Goal: Check status: Check status

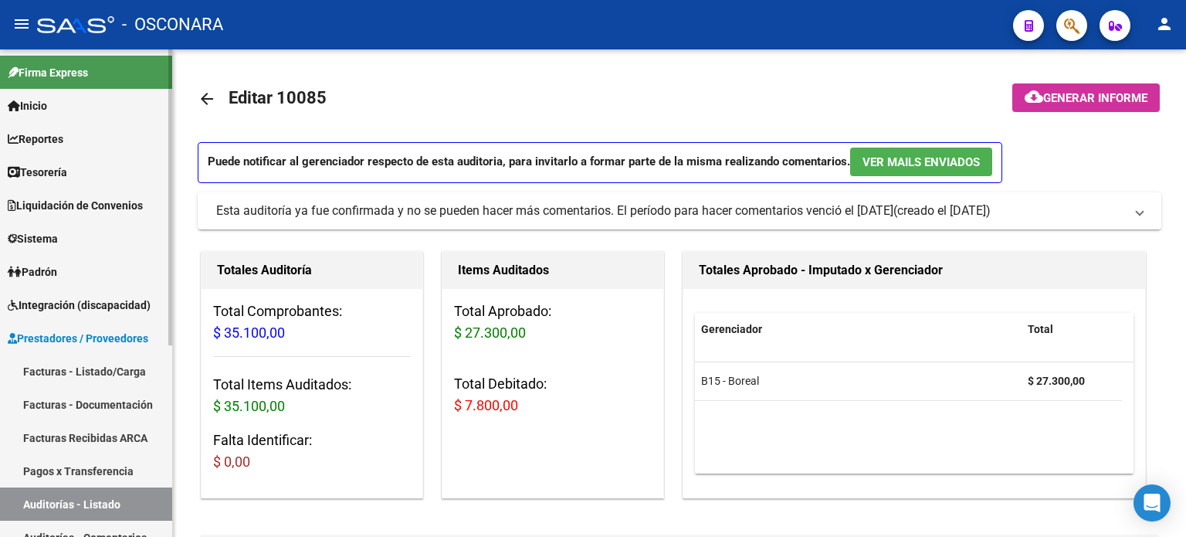
scroll to position [179, 0]
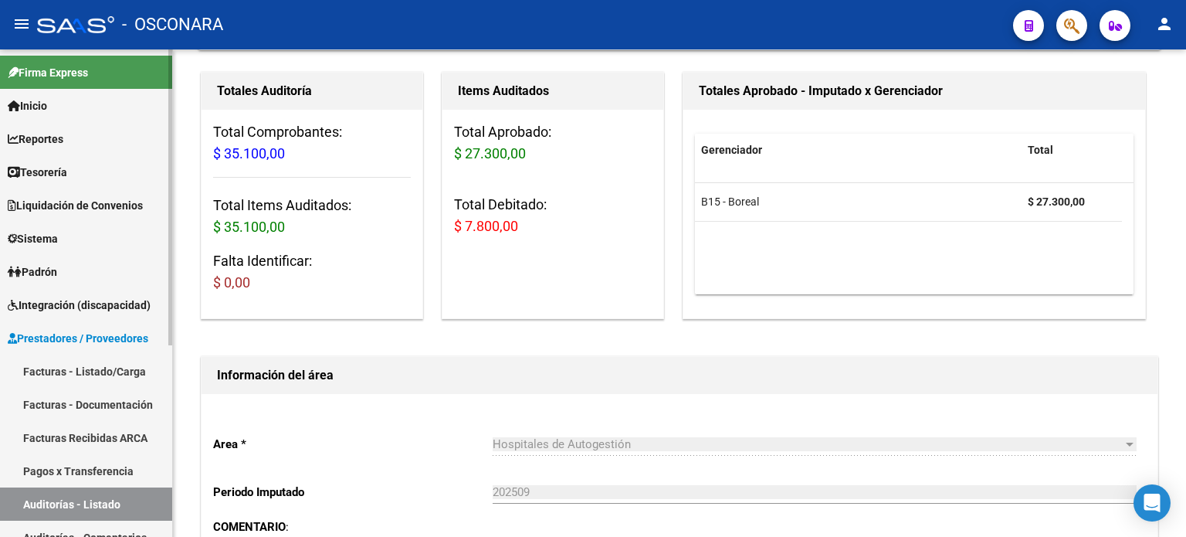
click at [108, 365] on link "Facturas - Listado/Carga" at bounding box center [86, 371] width 172 height 33
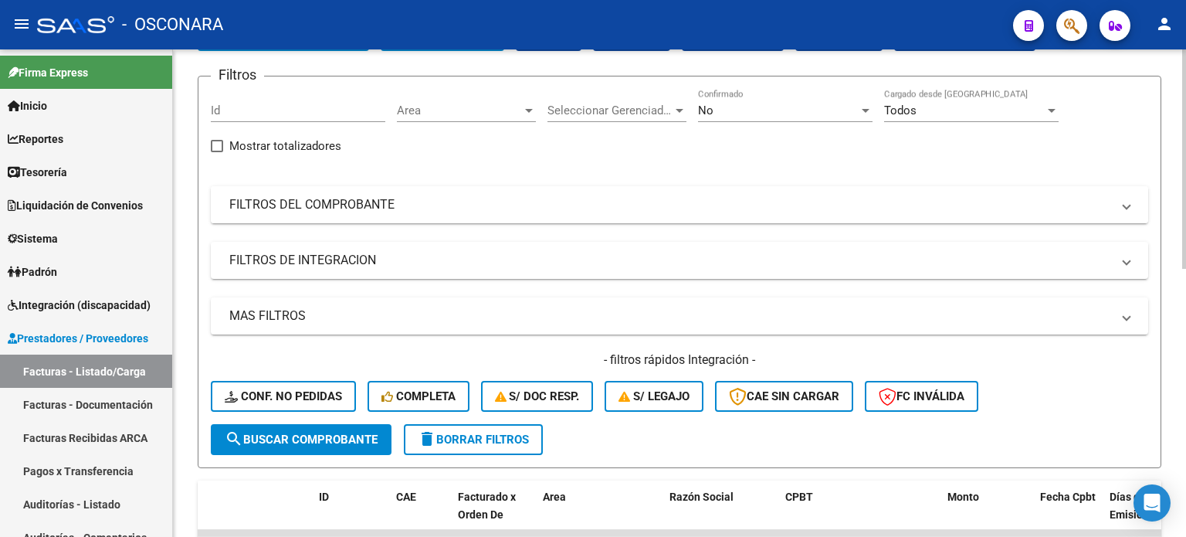
scroll to position [36, 0]
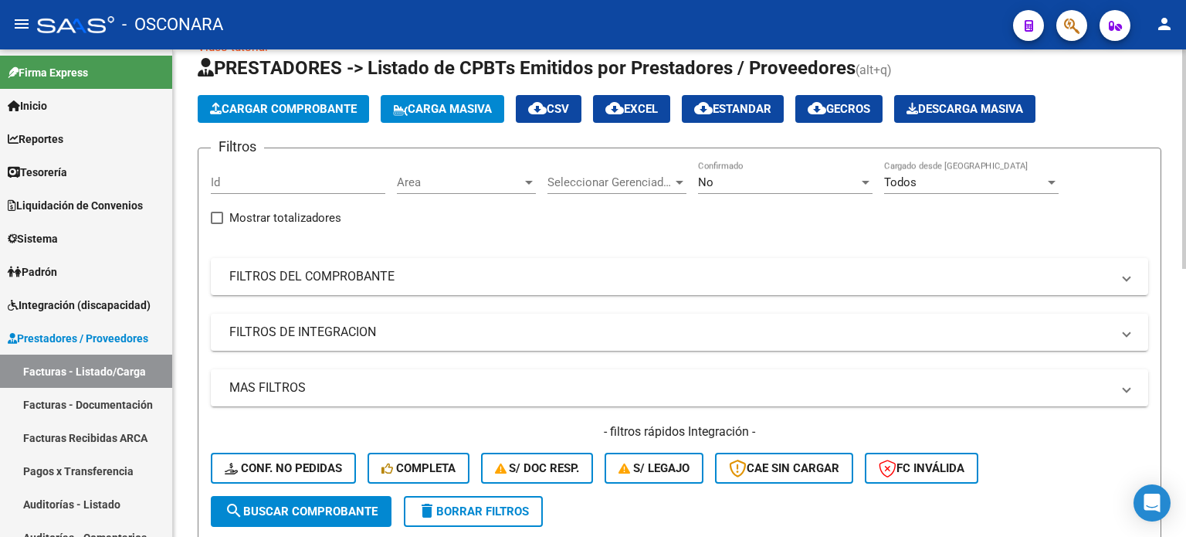
drag, startPoint x: 449, startPoint y: 284, endPoint x: 368, endPoint y: 321, distance: 88.9
click at [444, 284] on mat-expansion-panel-header "FILTROS DEL COMPROBANTE" at bounding box center [680, 276] width 938 height 37
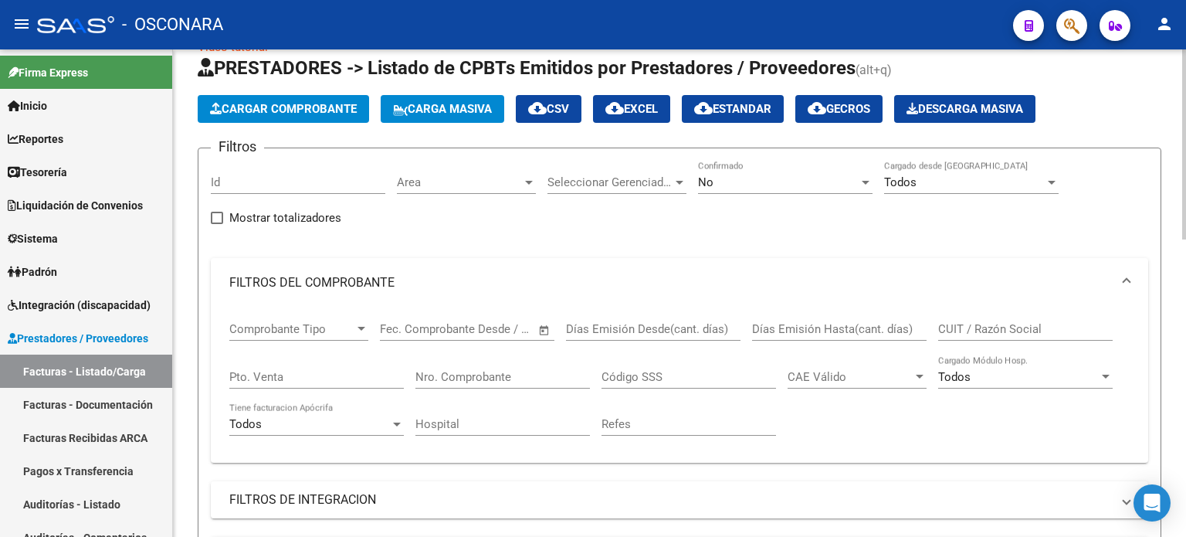
click at [279, 378] on input "Pto. Venta" at bounding box center [316, 377] width 175 height 14
type input "1"
click at [477, 370] on div "Nro. Comprobante" at bounding box center [503, 371] width 175 height 33
click at [752, 178] on div "No" at bounding box center [778, 182] width 161 height 14
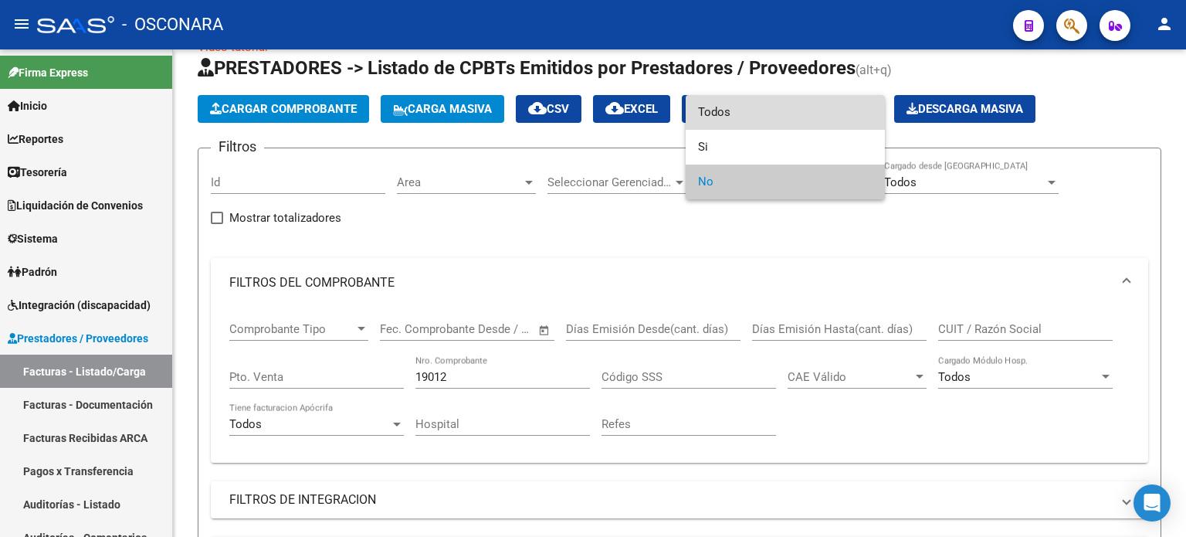
click at [735, 104] on span "Todos" at bounding box center [785, 112] width 175 height 35
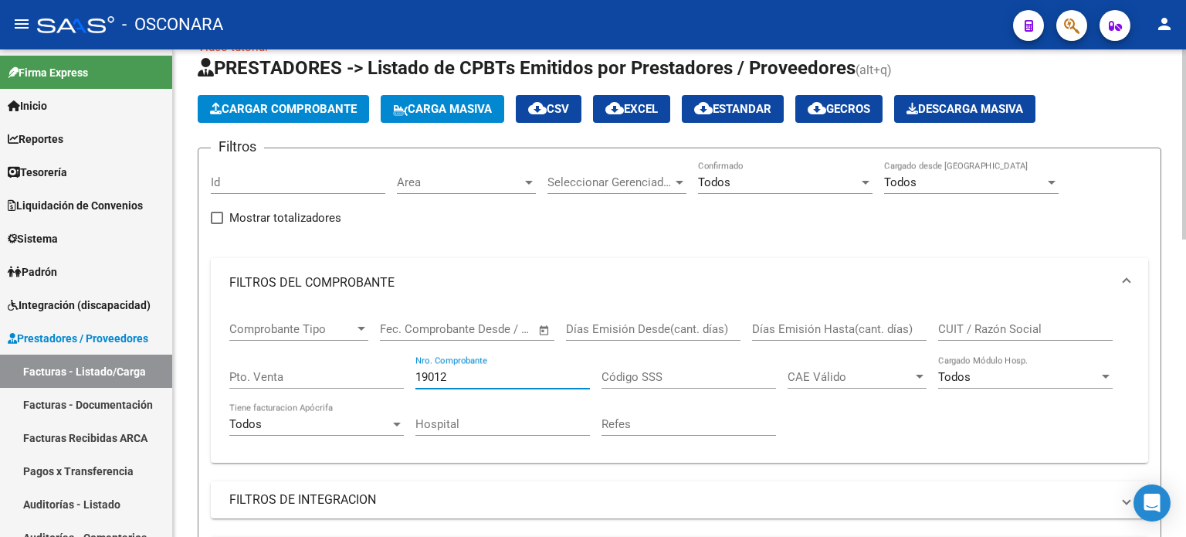
click at [491, 370] on input "19012" at bounding box center [503, 377] width 175 height 14
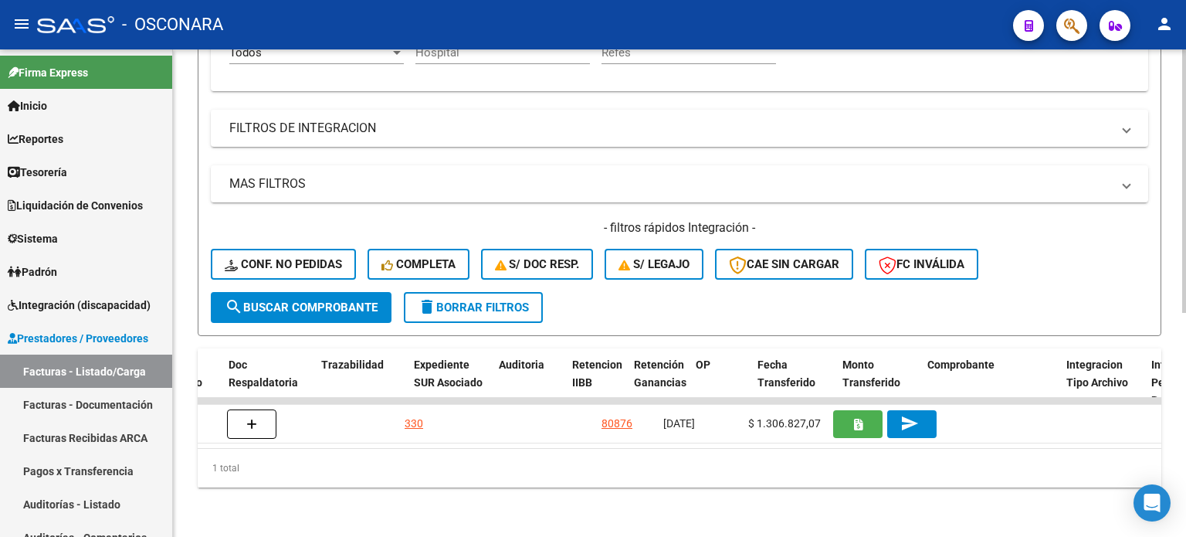
scroll to position [0, 1156]
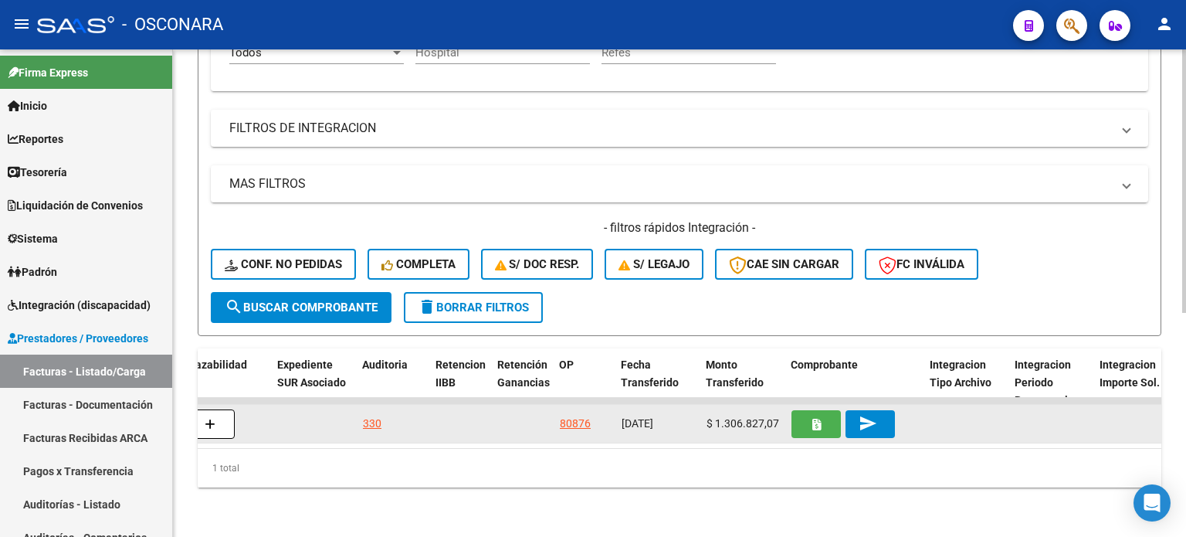
click at [816, 419] on icon "button" at bounding box center [817, 425] width 8 height 12
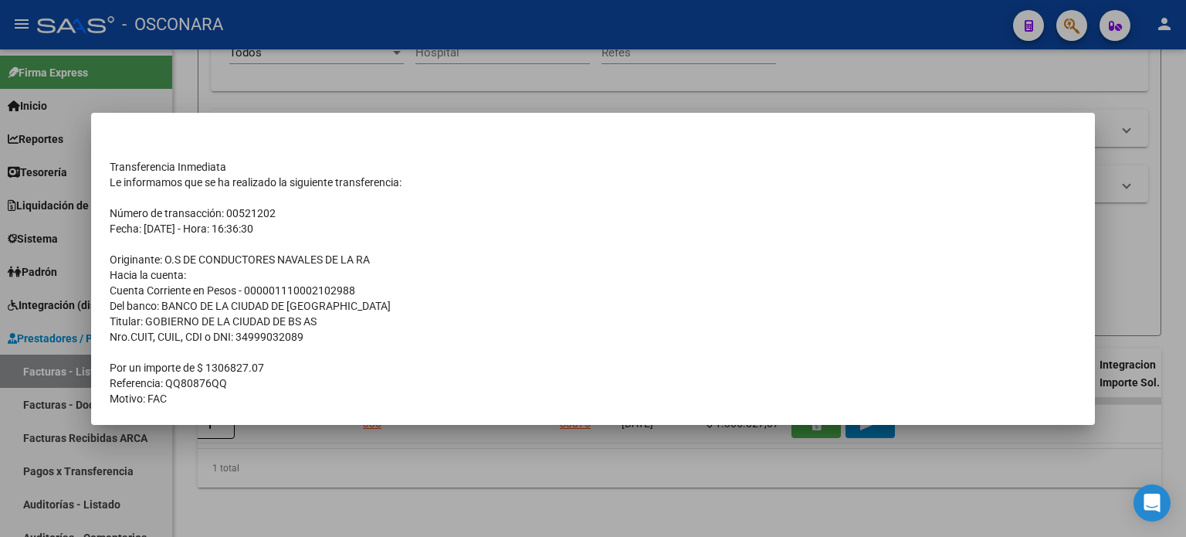
click at [317, 93] on div at bounding box center [593, 268] width 1186 height 537
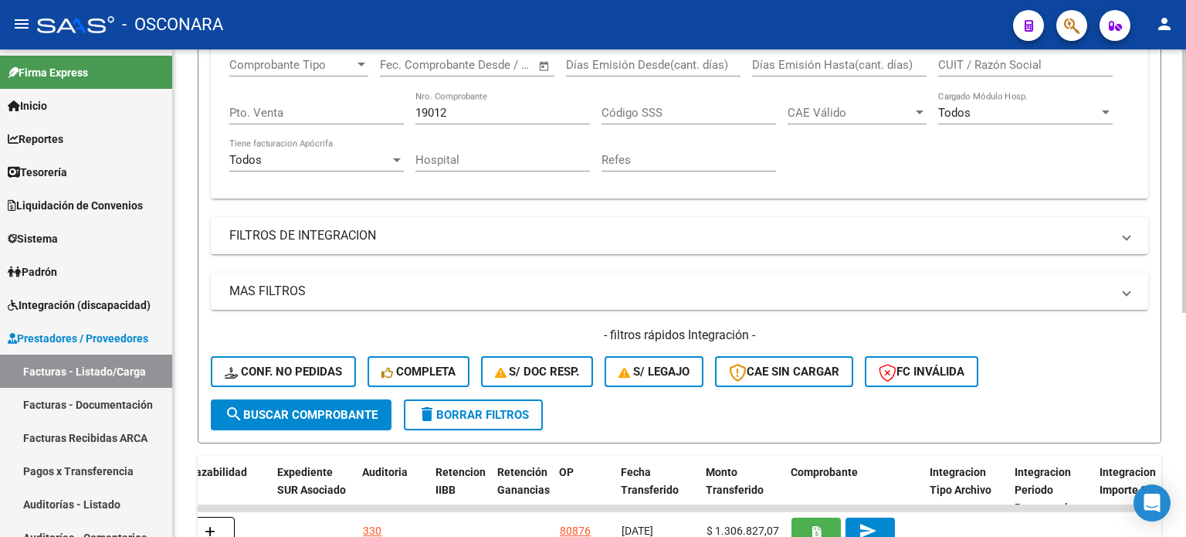
scroll to position [107, 0]
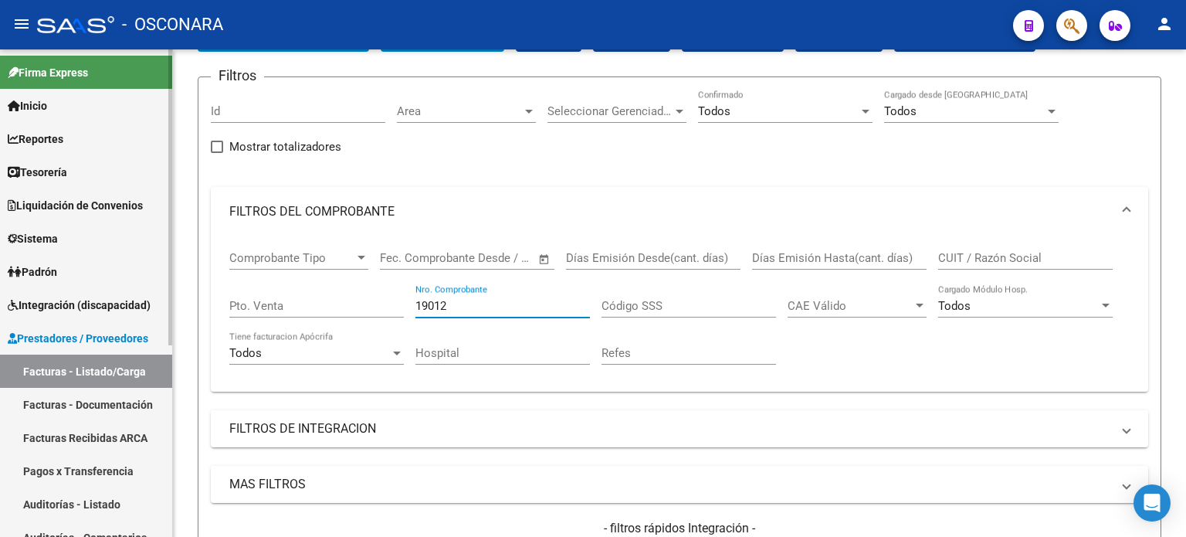
drag, startPoint x: 468, startPoint y: 307, endPoint x: 127, endPoint y: 353, distance: 344.4
click at [139, 352] on mat-sidenav-container "Firma Express Inicio Calendario SSS Instructivos Contacto OS Reportes Ingresos …" at bounding box center [593, 292] width 1186 height 487
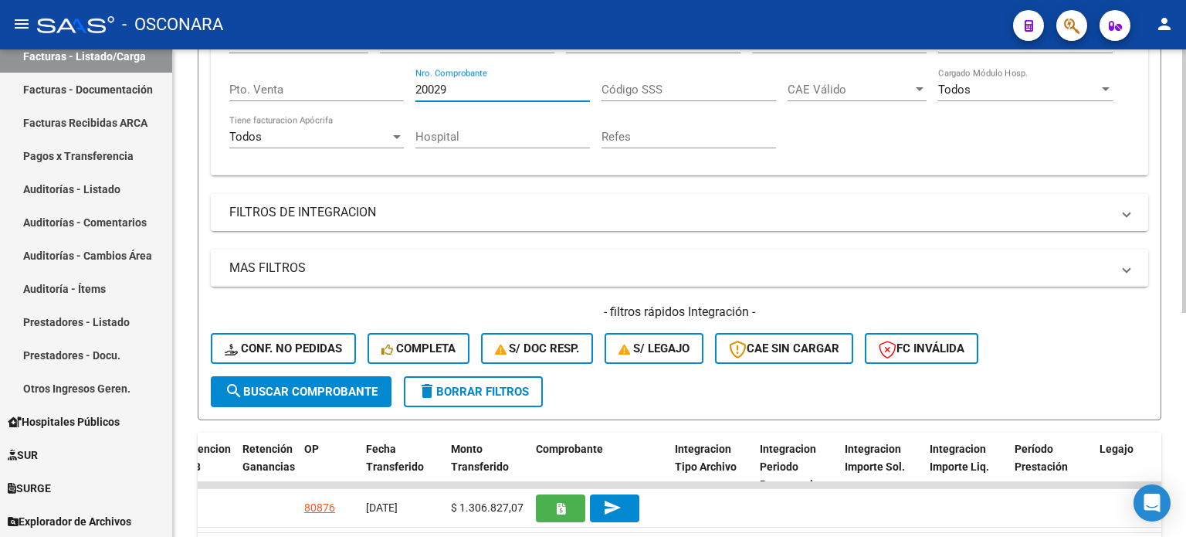
scroll to position [261, 0]
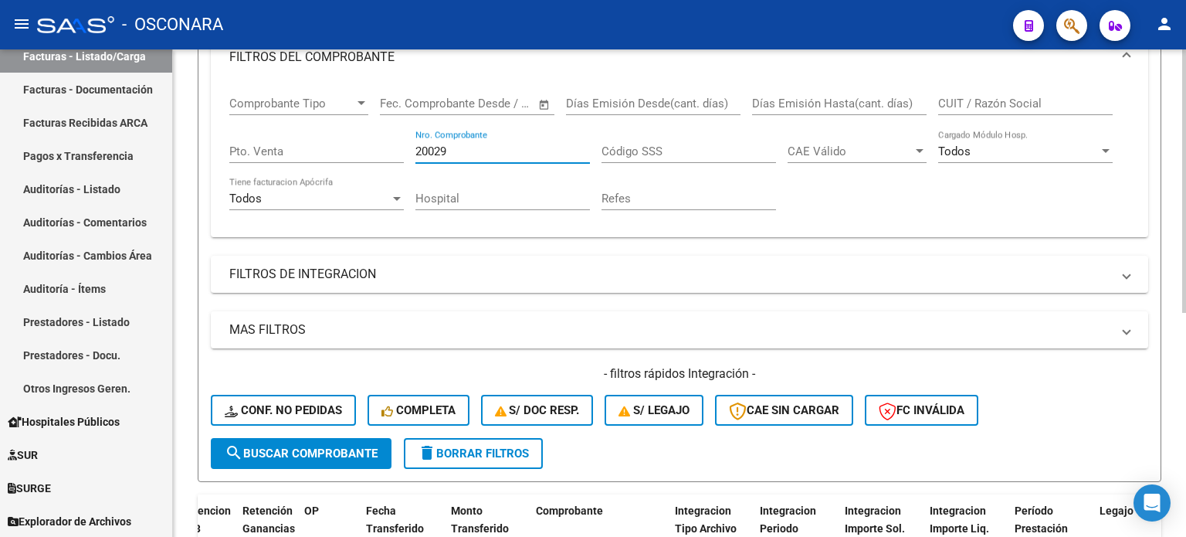
drag, startPoint x: 429, startPoint y: 145, endPoint x: 256, endPoint y: 149, distance: 173.1
click at [260, 149] on div "Comprobante Tipo Comprobante Tipo Fecha inicio – Fecha fin Fec. Comprobante Des…" at bounding box center [679, 153] width 901 height 143
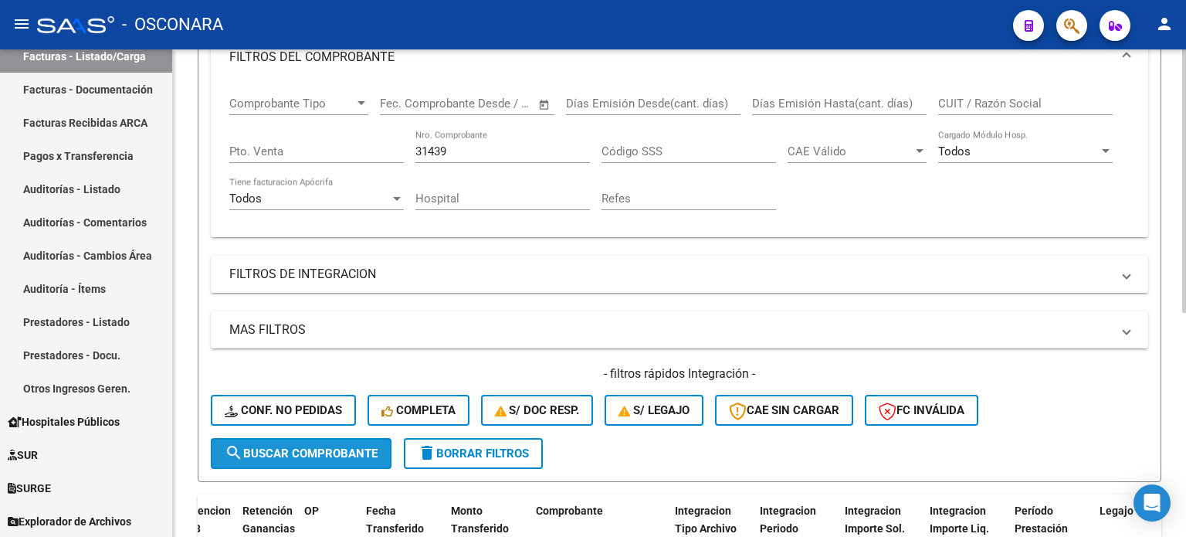
click at [290, 438] on button "search Buscar Comprobante" at bounding box center [301, 453] width 181 height 31
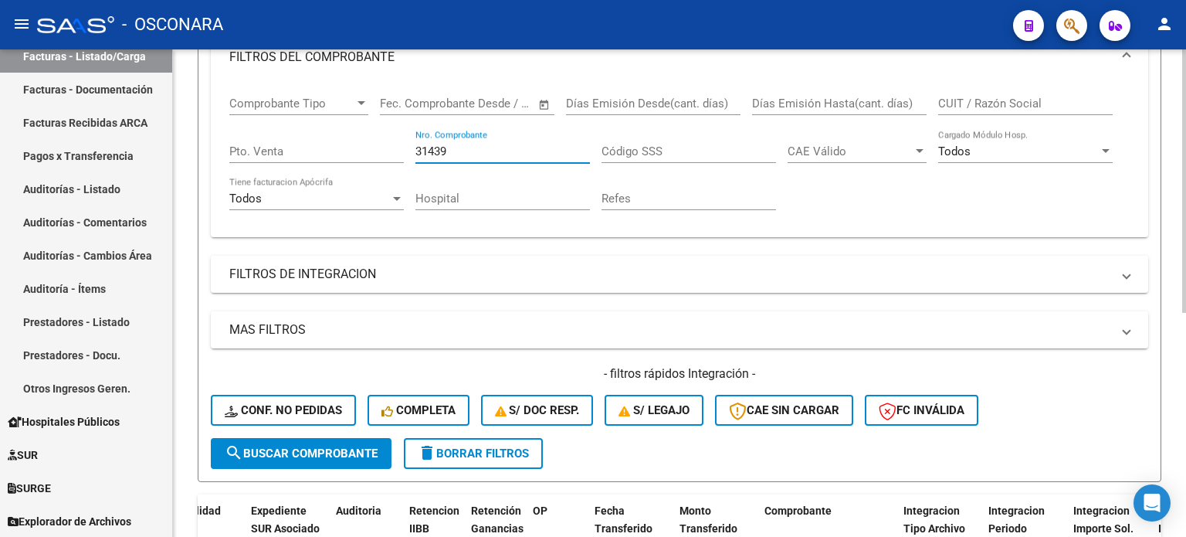
drag, startPoint x: 344, startPoint y: 149, endPoint x: 319, endPoint y: 149, distance: 25.5
click at [326, 149] on div "Comprobante Tipo Comprobante Tipo Fecha inicio – Fecha fin Fec. Comprobante Des…" at bounding box center [679, 153] width 901 height 143
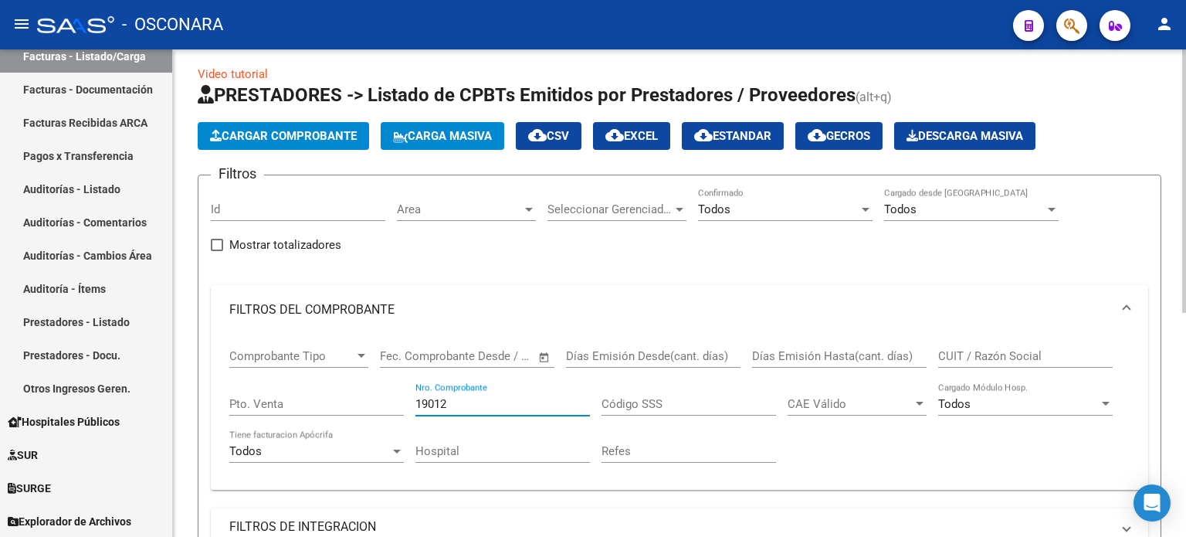
scroll to position [0, 0]
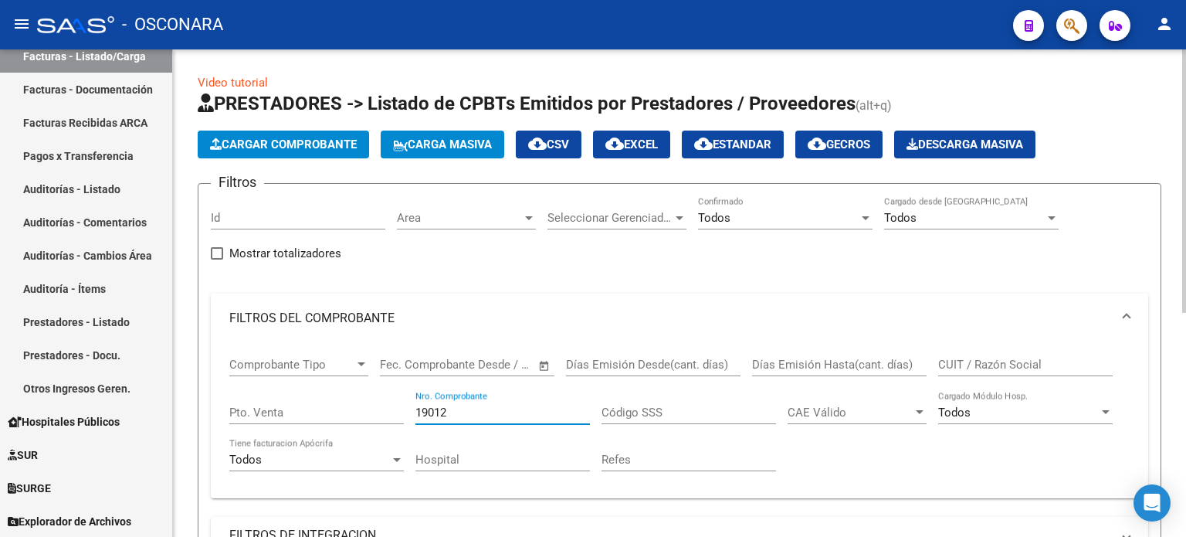
drag, startPoint x: 470, startPoint y: 413, endPoint x: 251, endPoint y: 413, distance: 219.4
click at [257, 413] on div "Comprobante Tipo Comprobante Tipo Fecha inicio – Fecha fin Fec. Comprobante Des…" at bounding box center [679, 414] width 901 height 143
type input "1810"
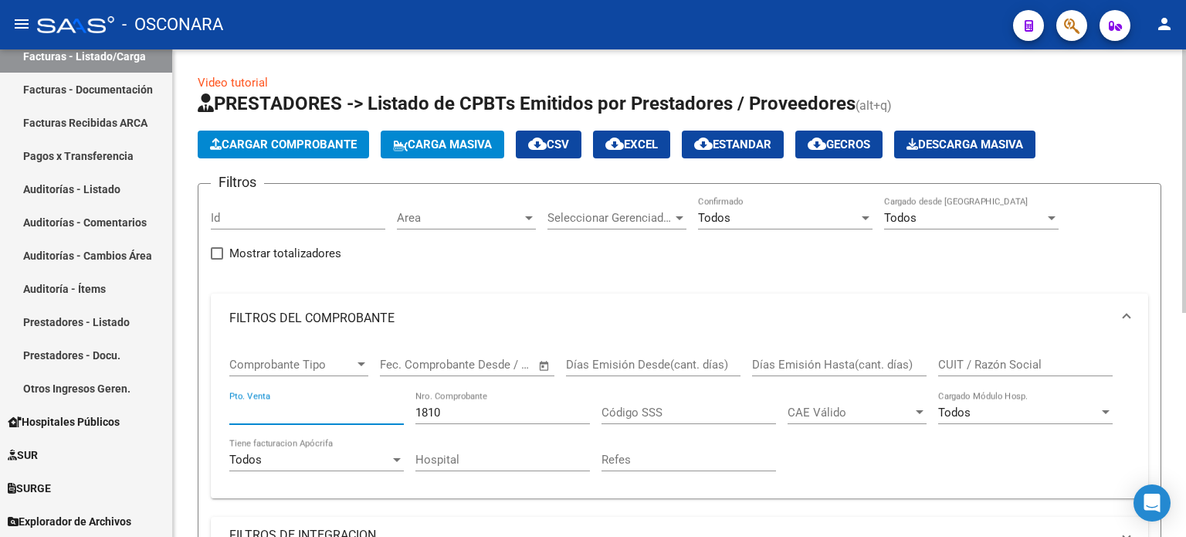
click at [235, 410] on input "Pto. Venta" at bounding box center [316, 413] width 175 height 14
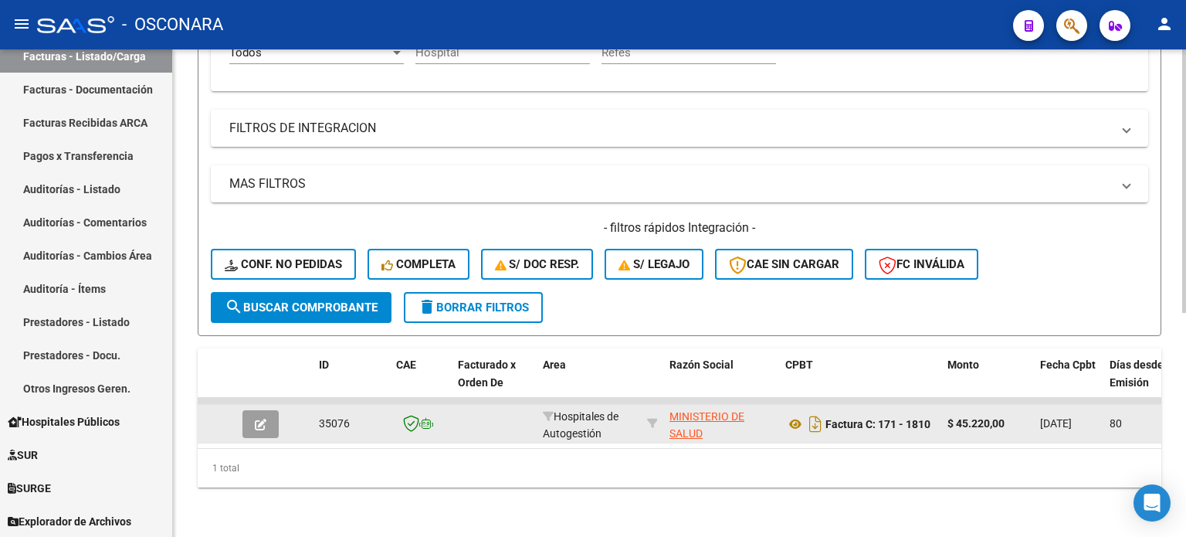
type input "171"
click at [272, 410] on button "button" at bounding box center [261, 424] width 36 height 28
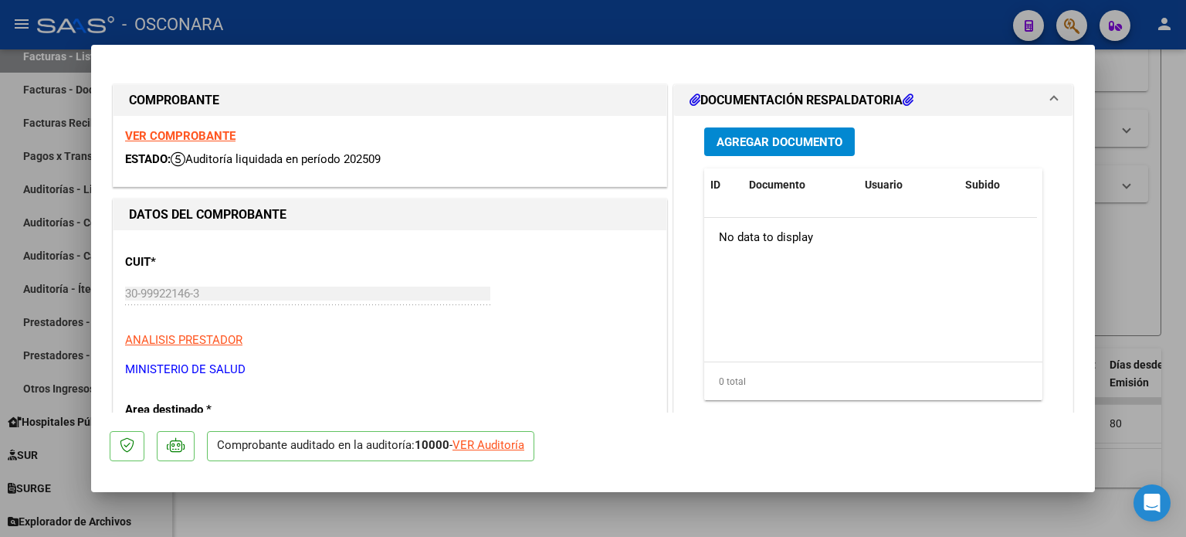
click at [509, 443] on div "VER Auditoría" at bounding box center [489, 445] width 72 height 18
type input "$ 0,00"
